Goal: Find specific page/section

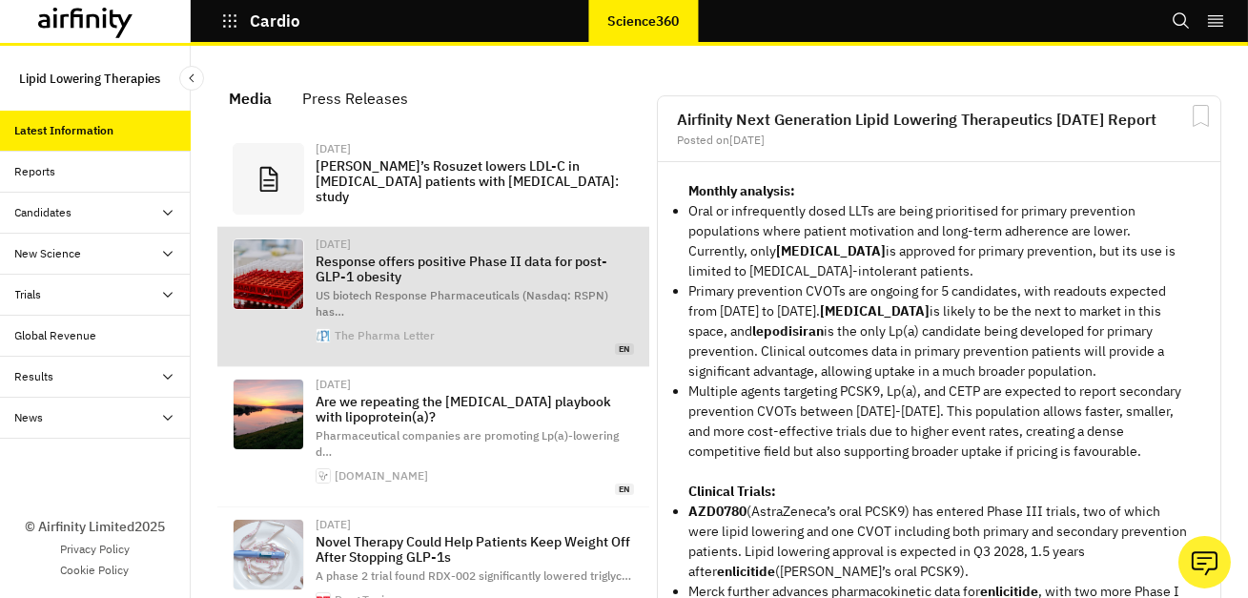
scroll to position [1322, 572]
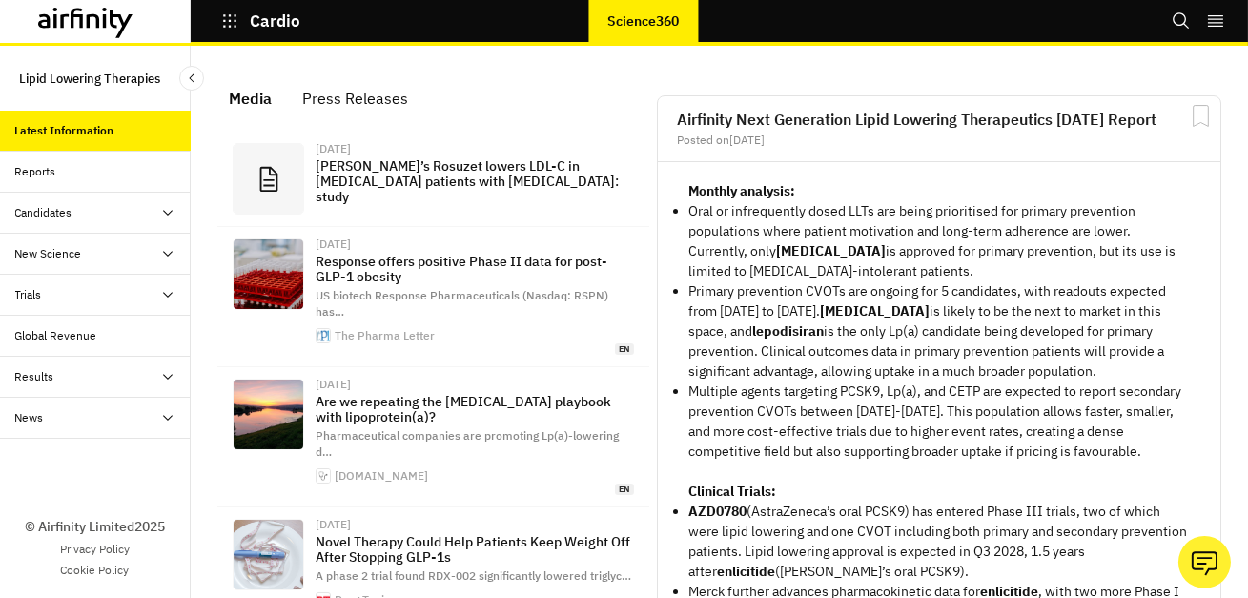
click at [78, 13] on icon at bounding box center [85, 23] width 95 height 31
